Goal: Task Accomplishment & Management: Manage account settings

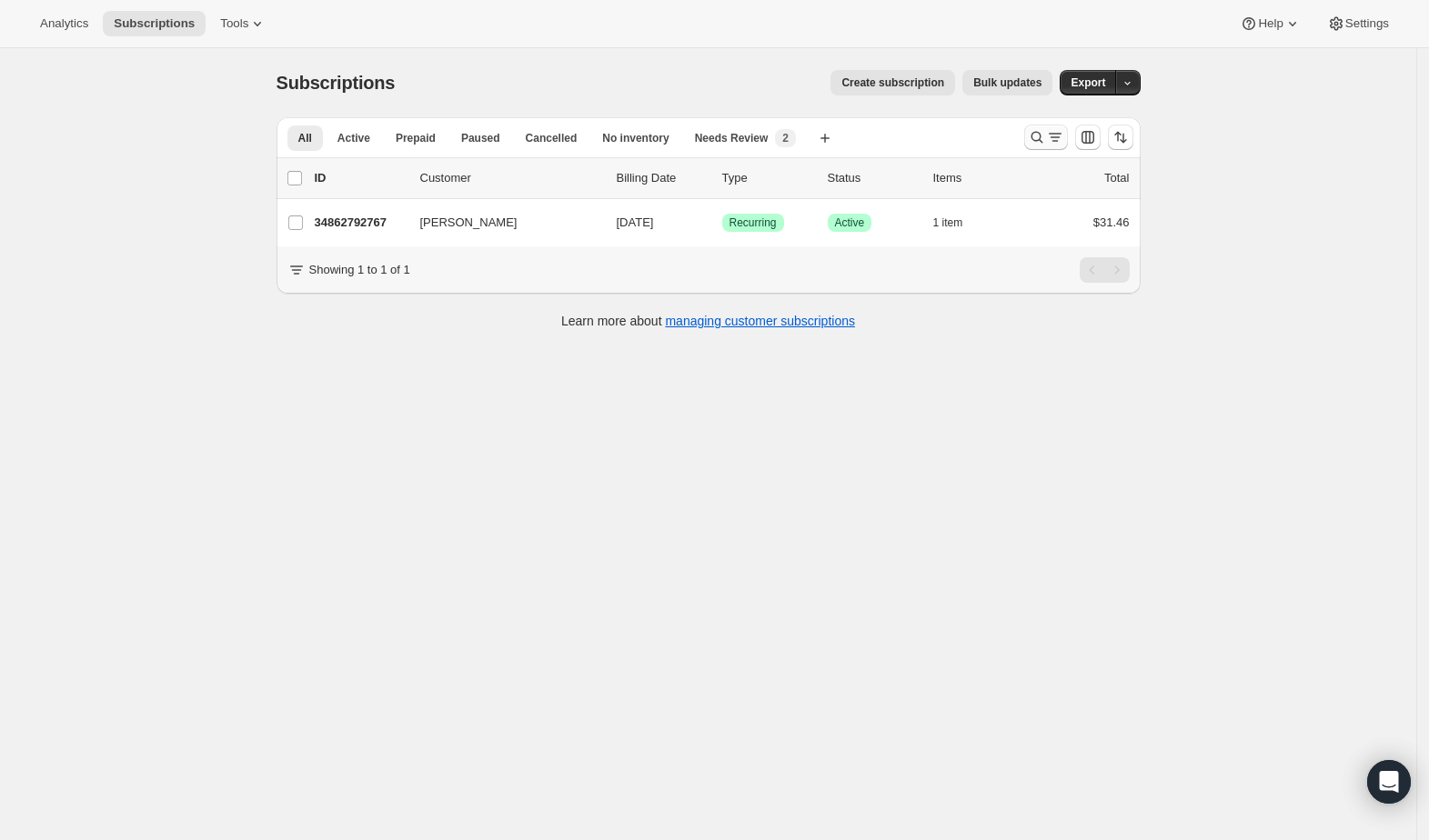
click at [1040, 133] on icon "Search and filter results" at bounding box center [1036, 138] width 18 height 18
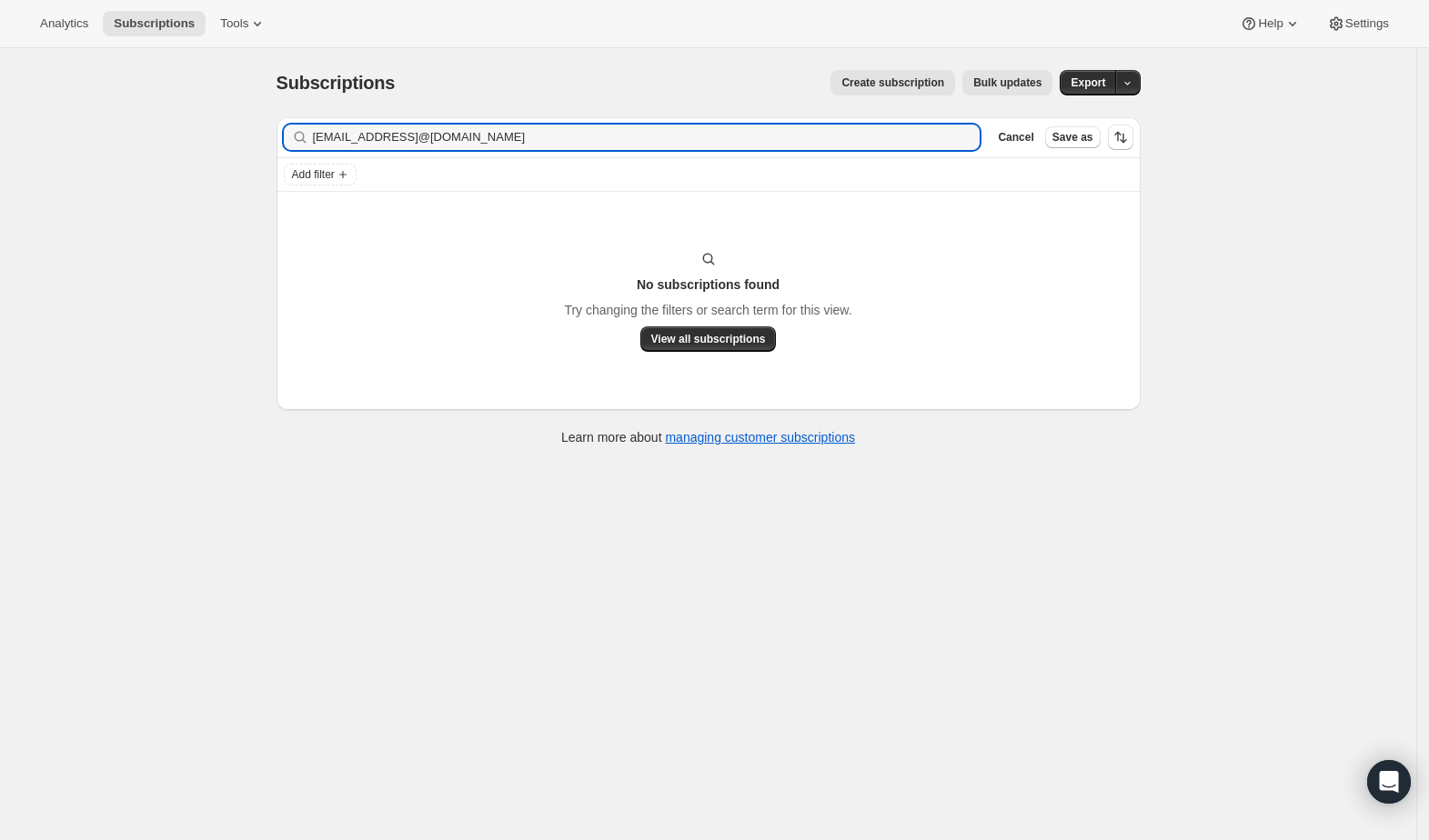
drag, startPoint x: 610, startPoint y: 136, endPoint x: 260, endPoint y: 139, distance: 350.0
click at [265, 136] on div "Subscriptions. This page is ready Subscriptions Create subscription Bulk update…" at bounding box center [709, 256] width 908 height 417
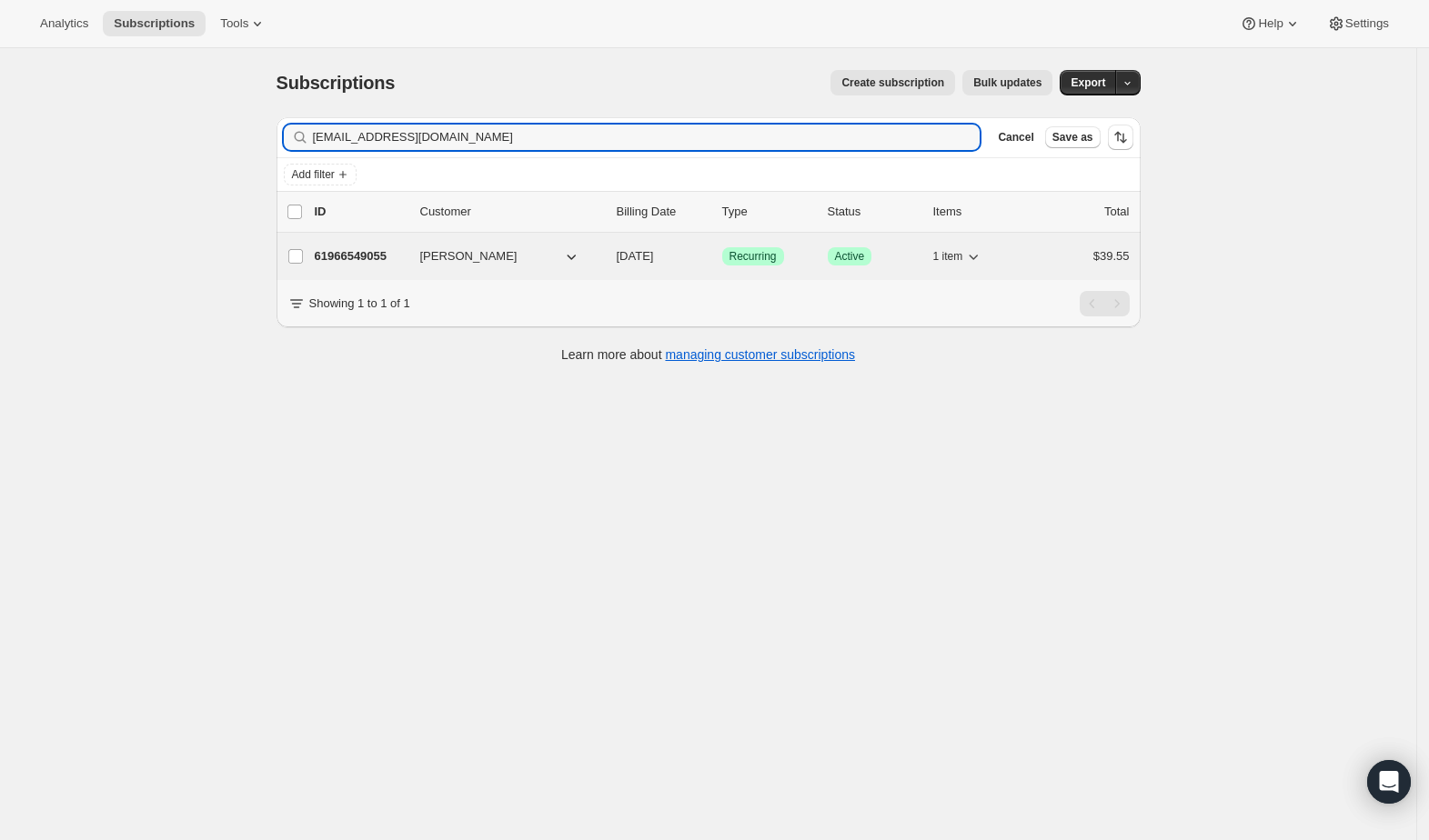
type input "ace70@hotmail.com"
click at [432, 263] on span "[PERSON_NAME]" at bounding box center [469, 256] width 98 height 18
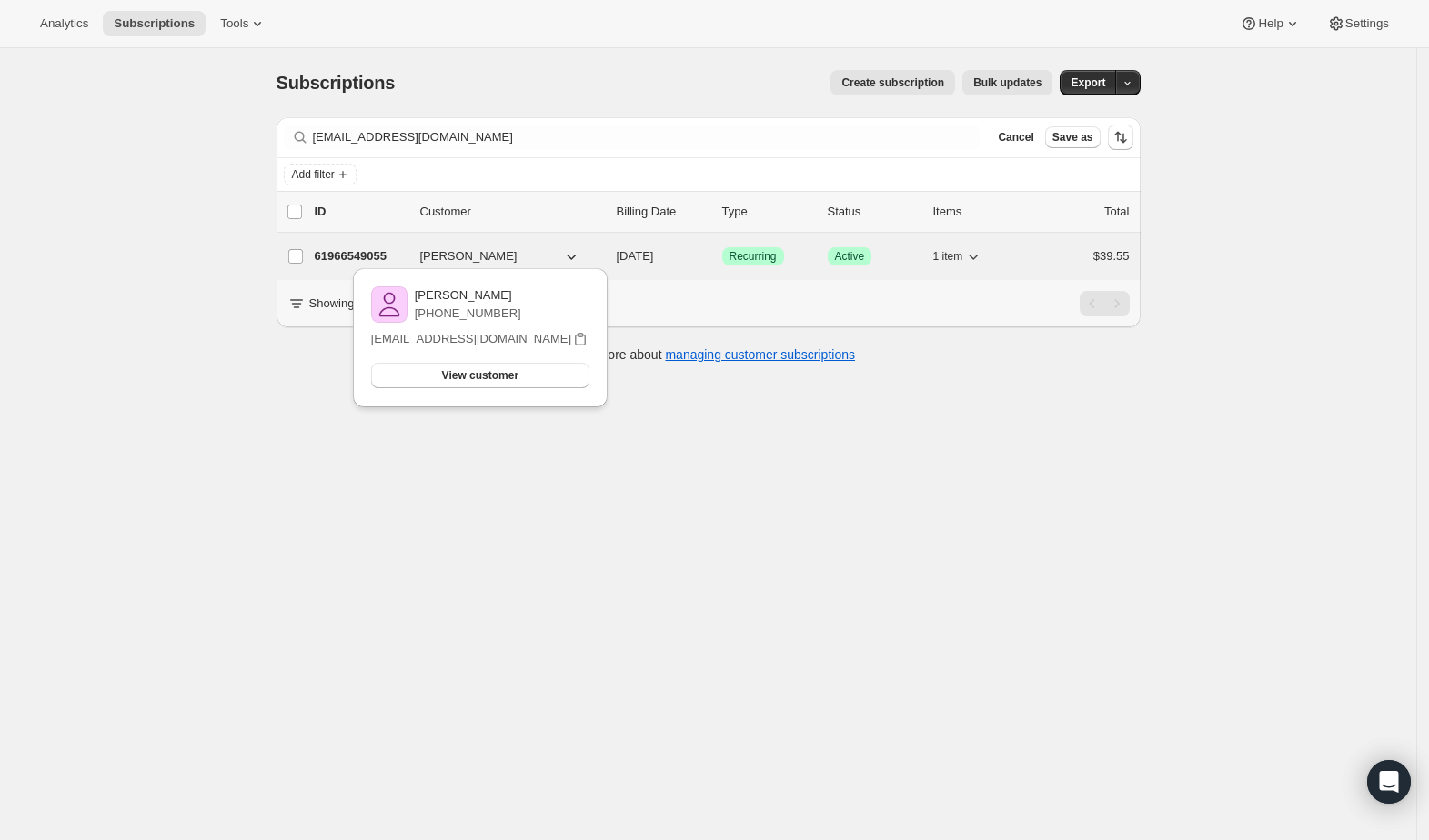
click at [375, 254] on p "61966549055" at bounding box center [360, 256] width 91 height 18
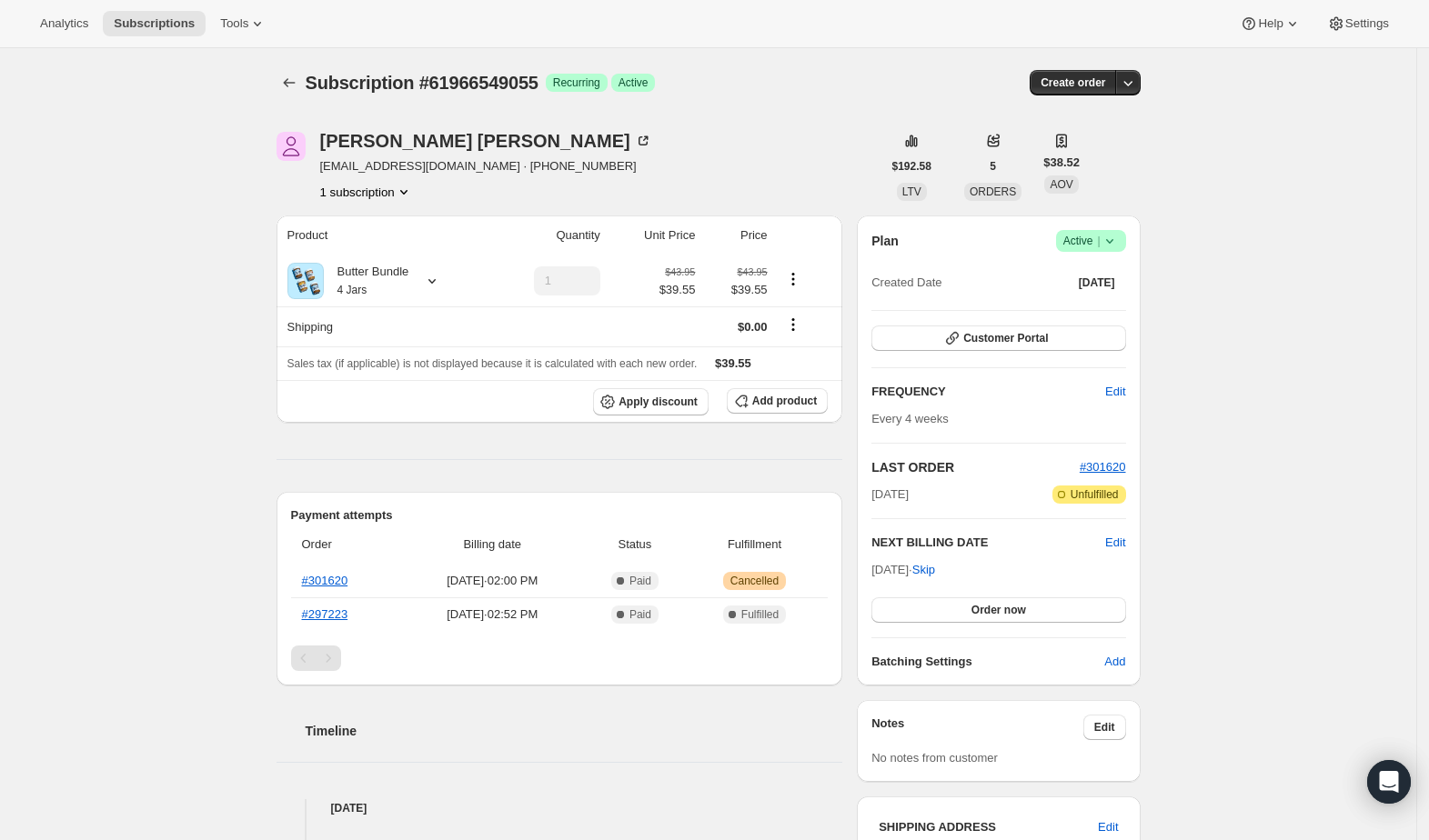
scroll to position [364, 0]
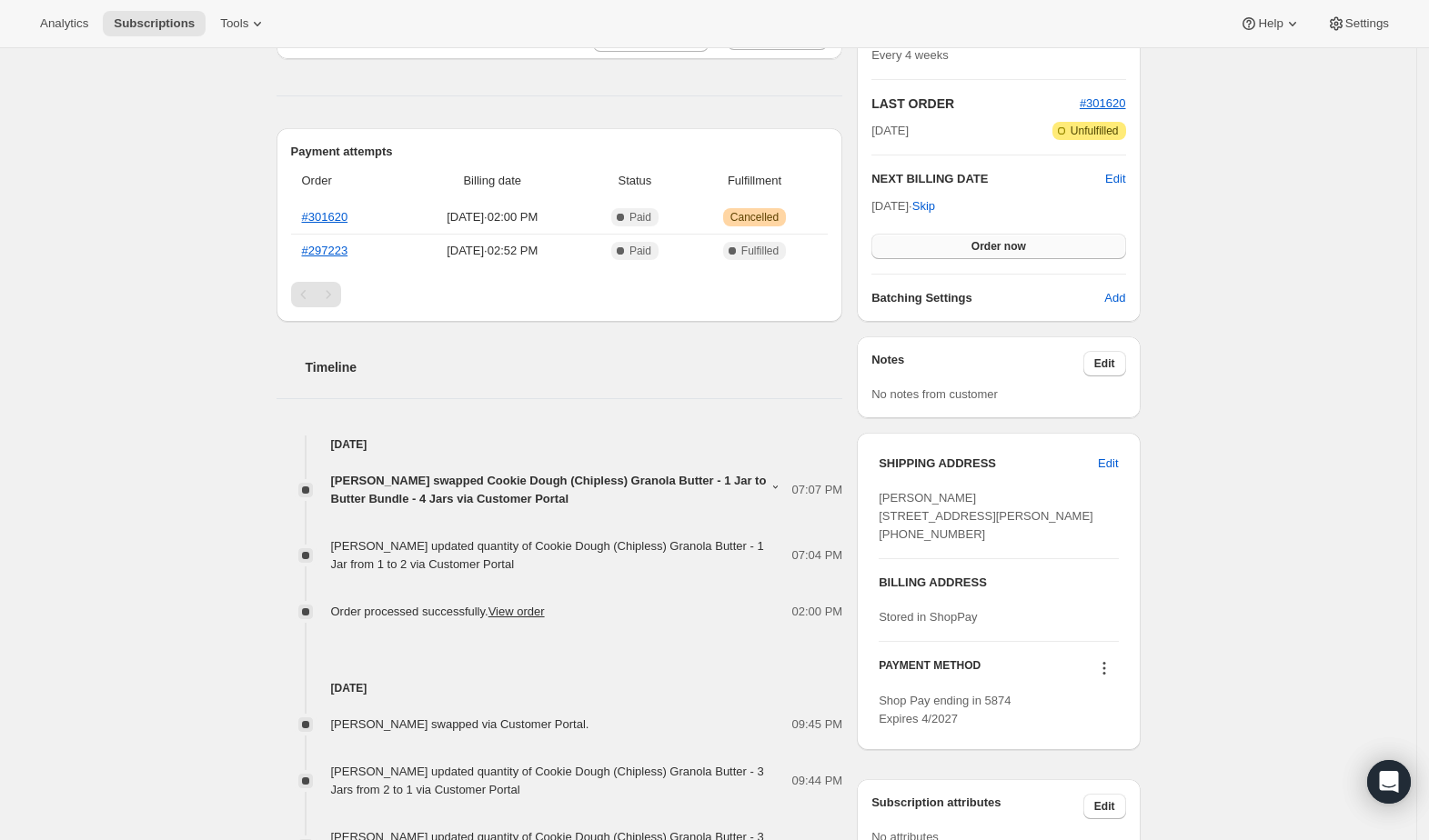
click at [1002, 246] on span "Order now" at bounding box center [999, 246] width 55 height 15
click at [1014, 244] on span "Click to confirm" at bounding box center [998, 246] width 83 height 15
